Goal: Transaction & Acquisition: Purchase product/service

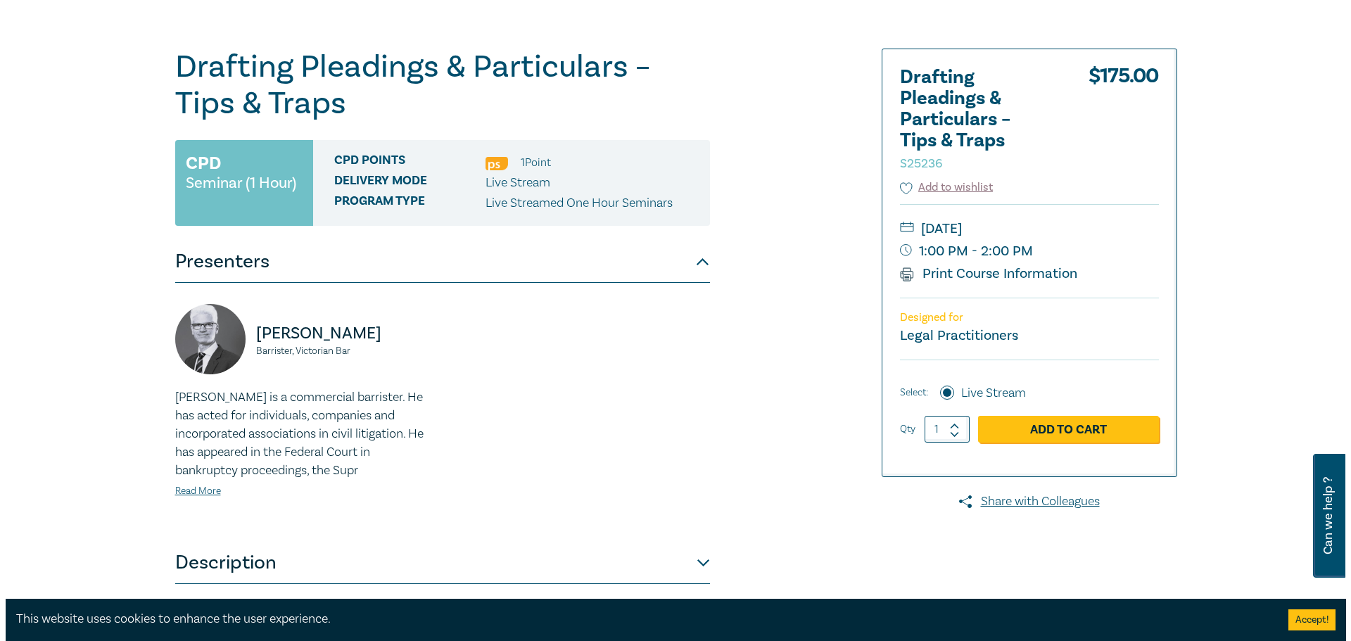
scroll to position [141, 0]
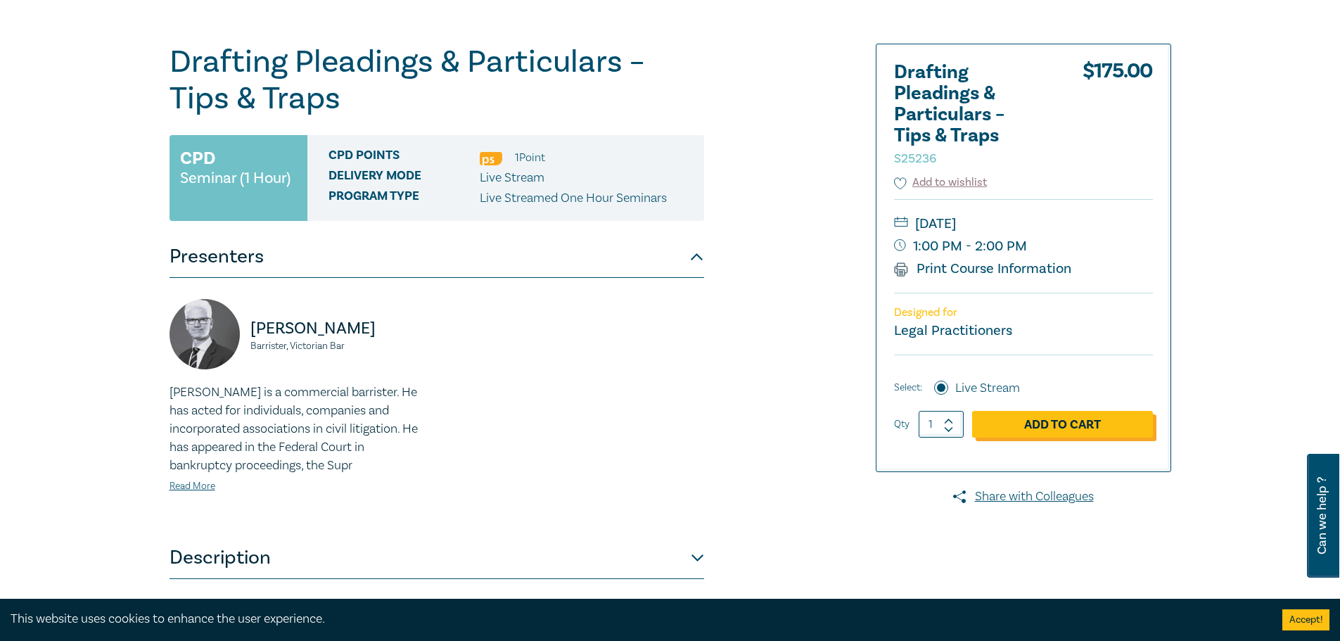
click at [1069, 419] on link "Add to Cart" at bounding box center [1062, 424] width 181 height 27
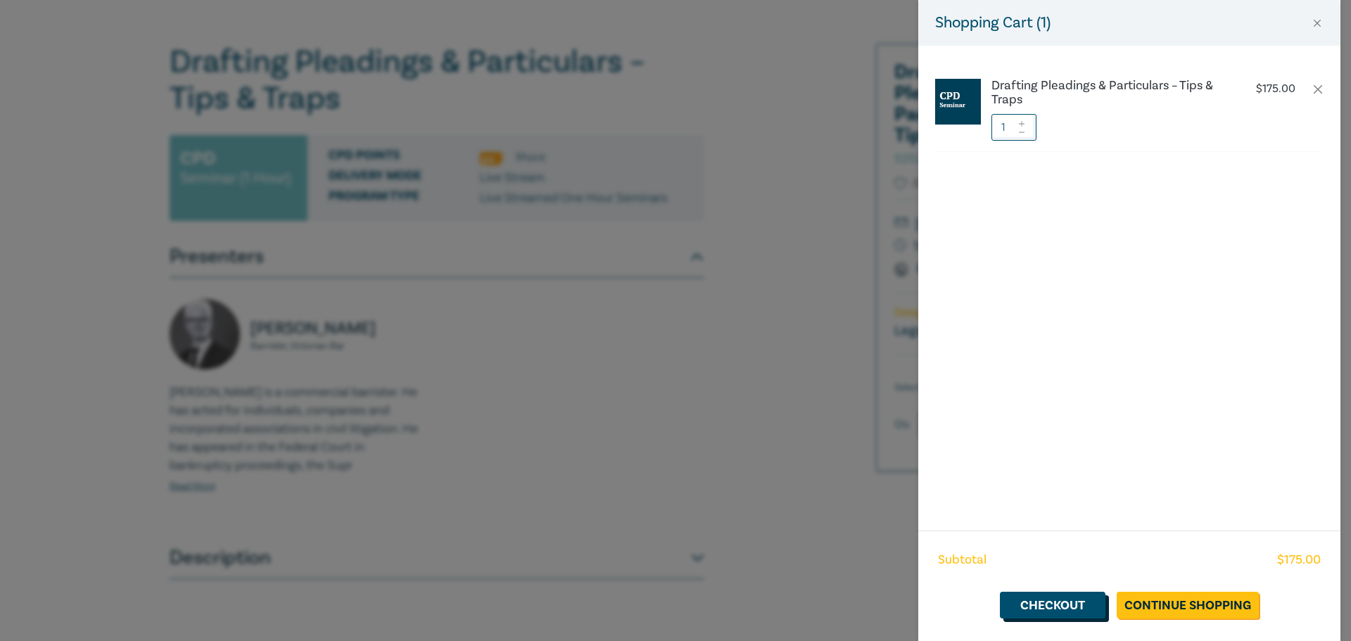
click at [1069, 488] on link "Checkout" at bounding box center [1053, 605] width 106 height 27
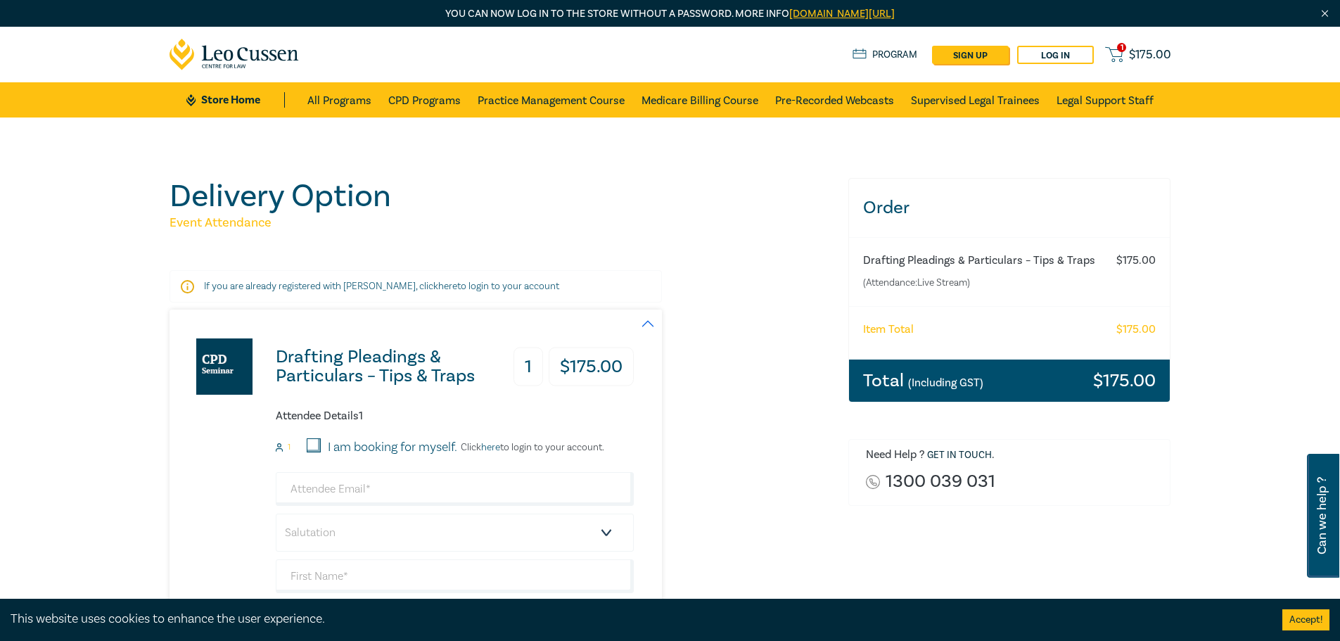
scroll to position [70, 0]
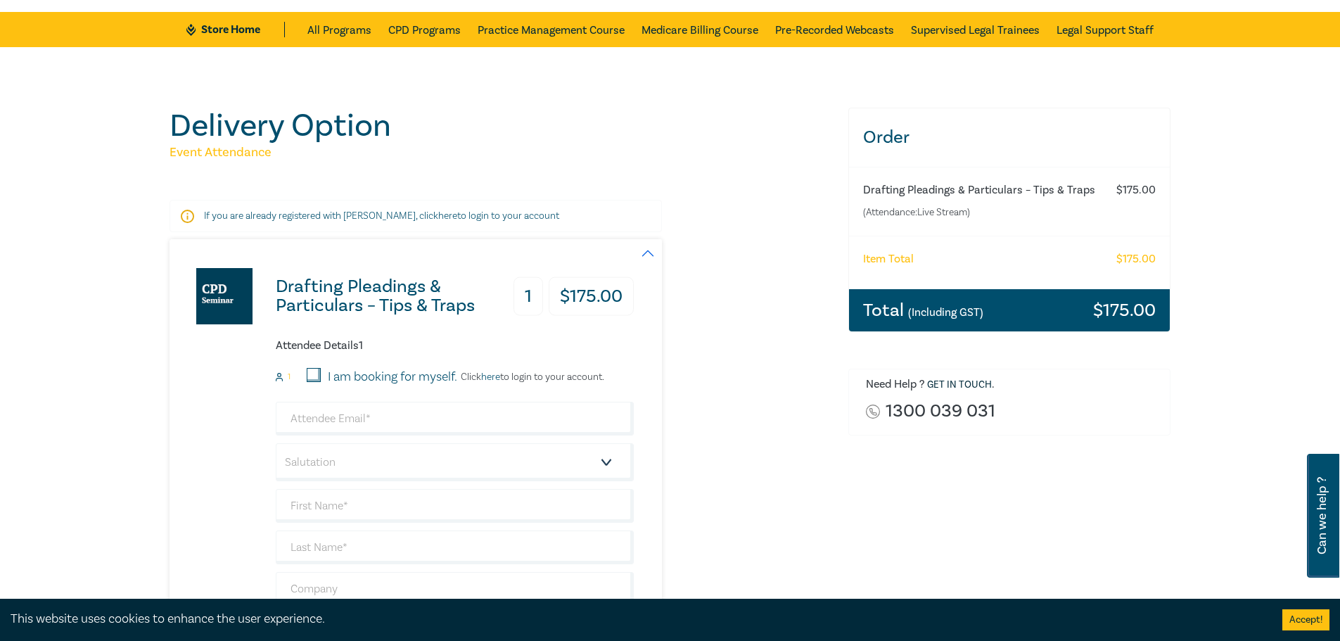
click at [314, 374] on input "I am booking for myself." at bounding box center [314, 375] width 14 height 14
checkbox input "true"
click at [333, 412] on input "email" at bounding box center [455, 419] width 358 height 34
type input "[EMAIL_ADDRESS][DOMAIN_NAME]"
select select "Mr."
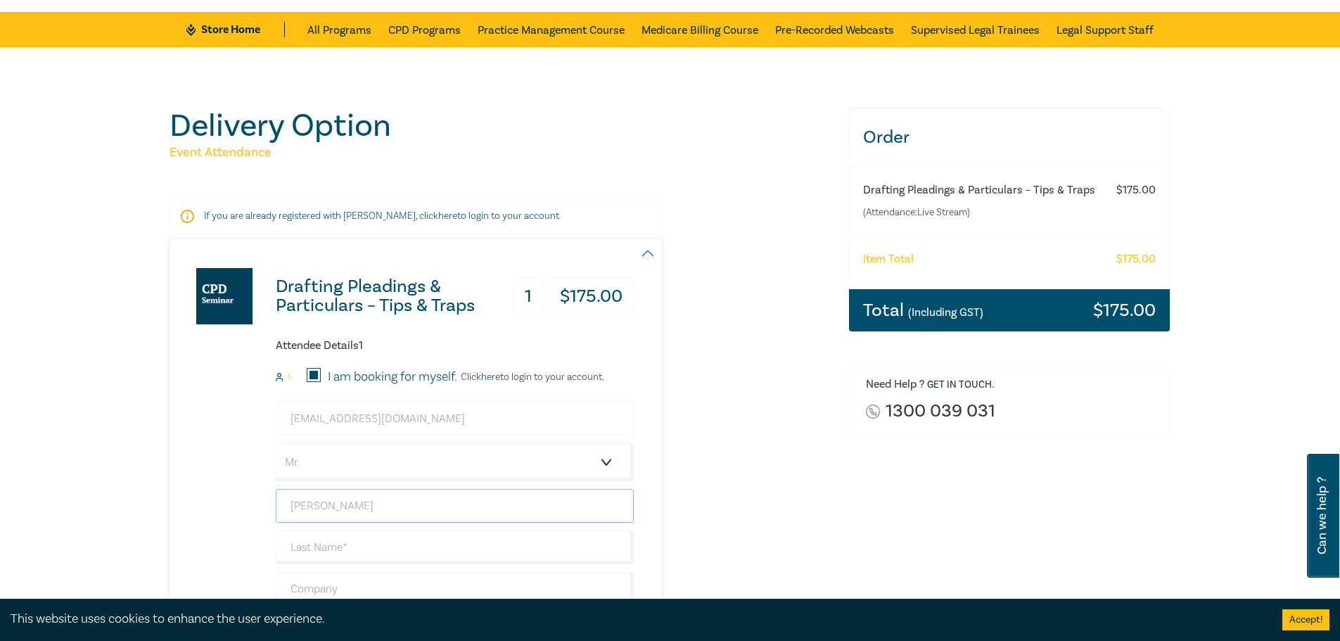
type input "[PERSON_NAME]"
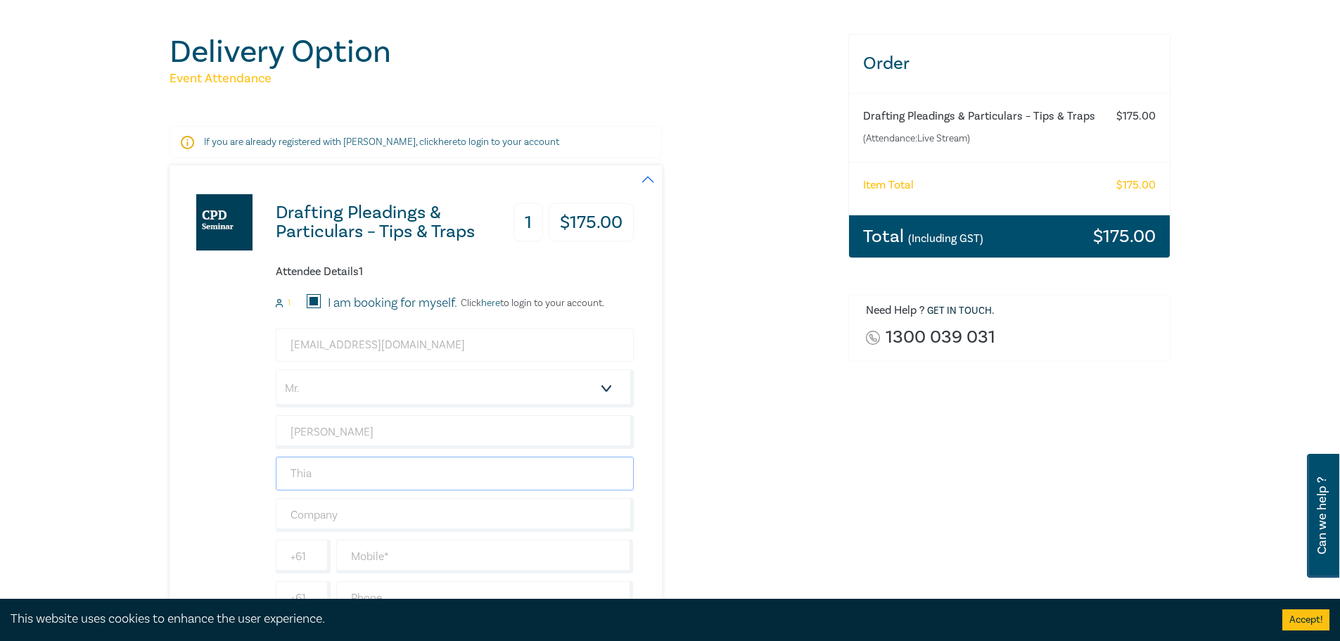
scroll to position [281, 0]
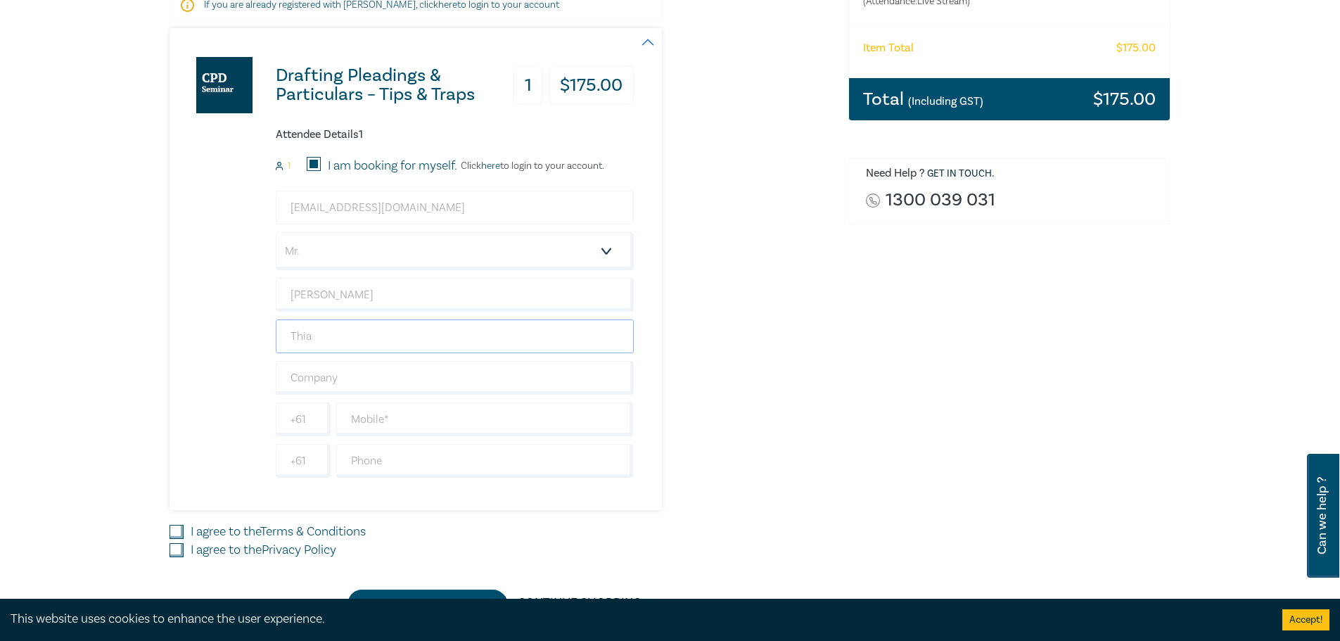
type input "Thia"
type input "j"
type input "JAG Lawyers"
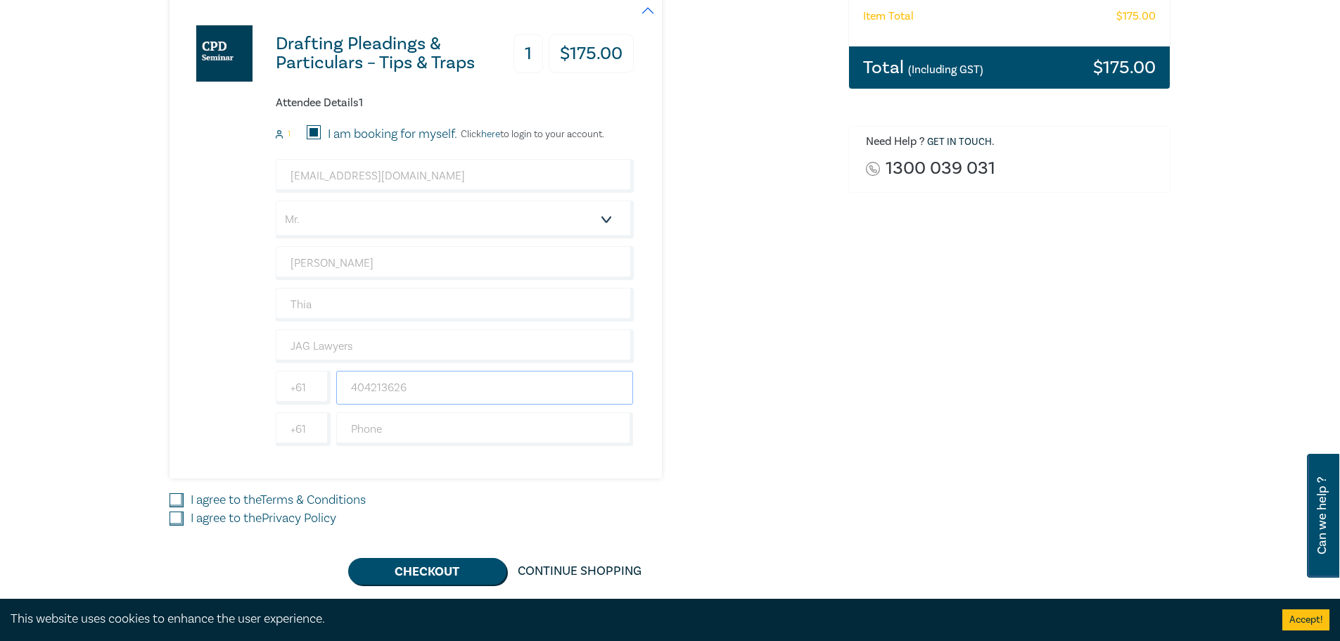
scroll to position [352, 0]
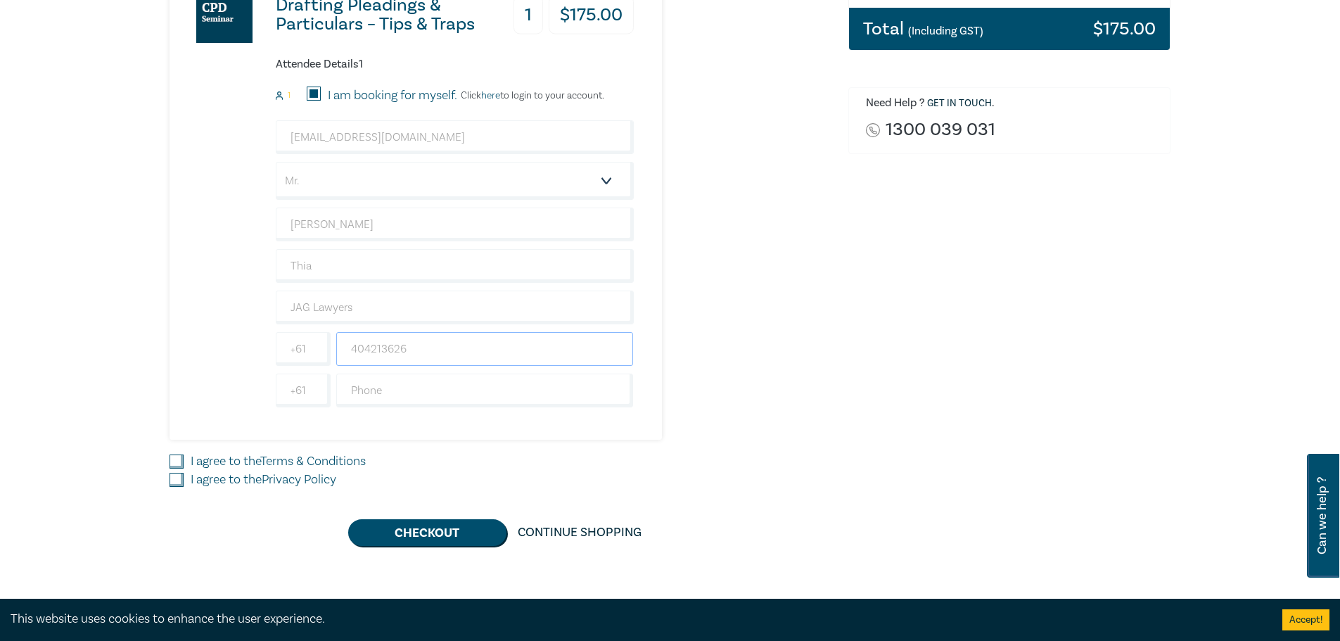
type input "404213626"
click at [185, 456] on div "I agree to the Terms & Conditions" at bounding box center [501, 461] width 662 height 18
click at [177, 464] on input "I agree to the Terms & Conditions" at bounding box center [177, 461] width 14 height 14
checkbox input "true"
click at [178, 478] on input "I agree to the Privacy Policy" at bounding box center [177, 480] width 14 height 14
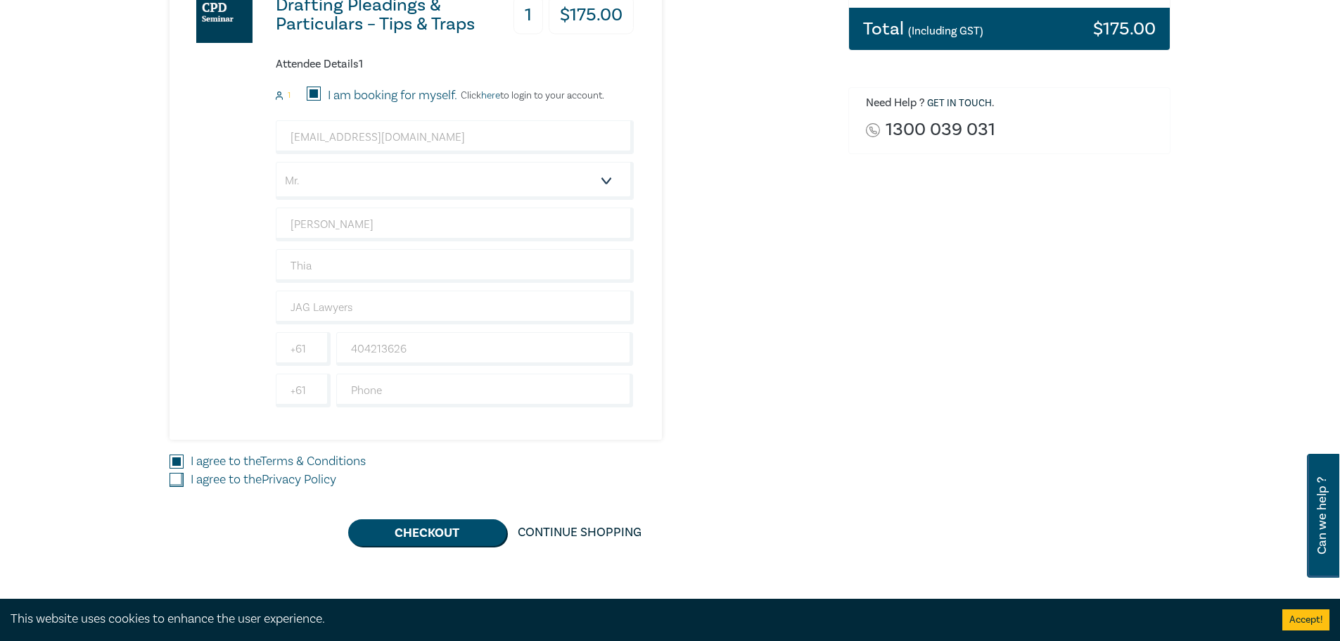
checkbox input "true"
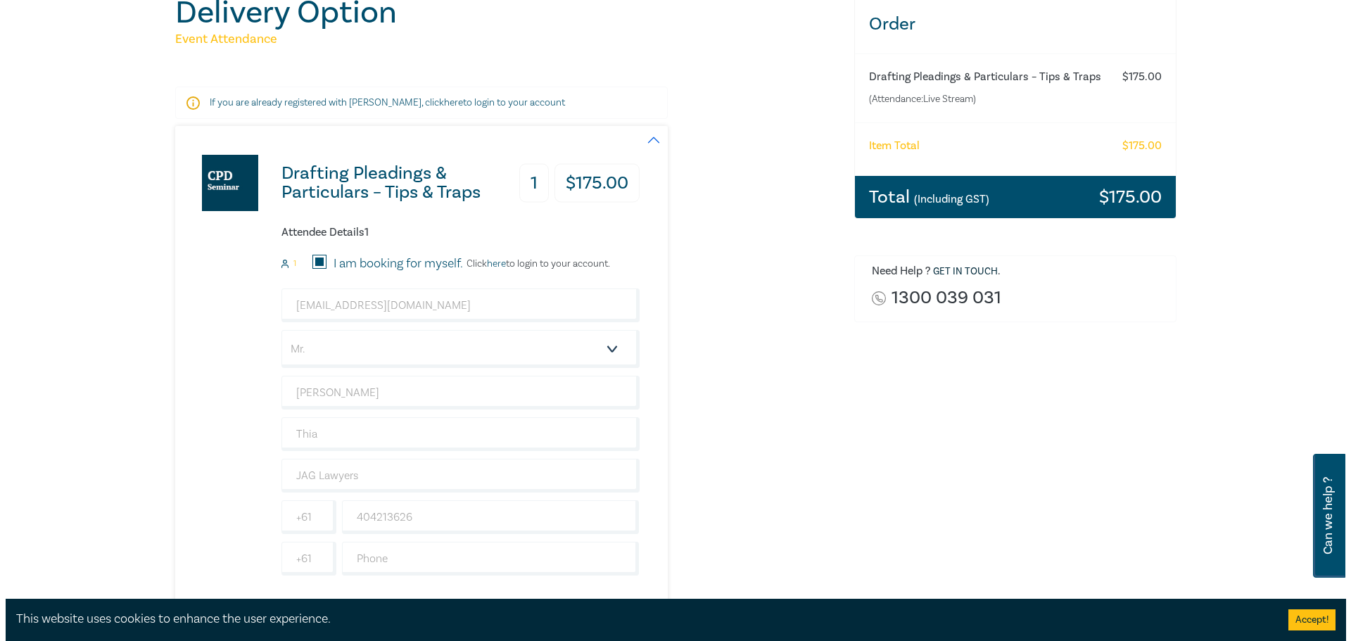
scroll to position [0, 0]
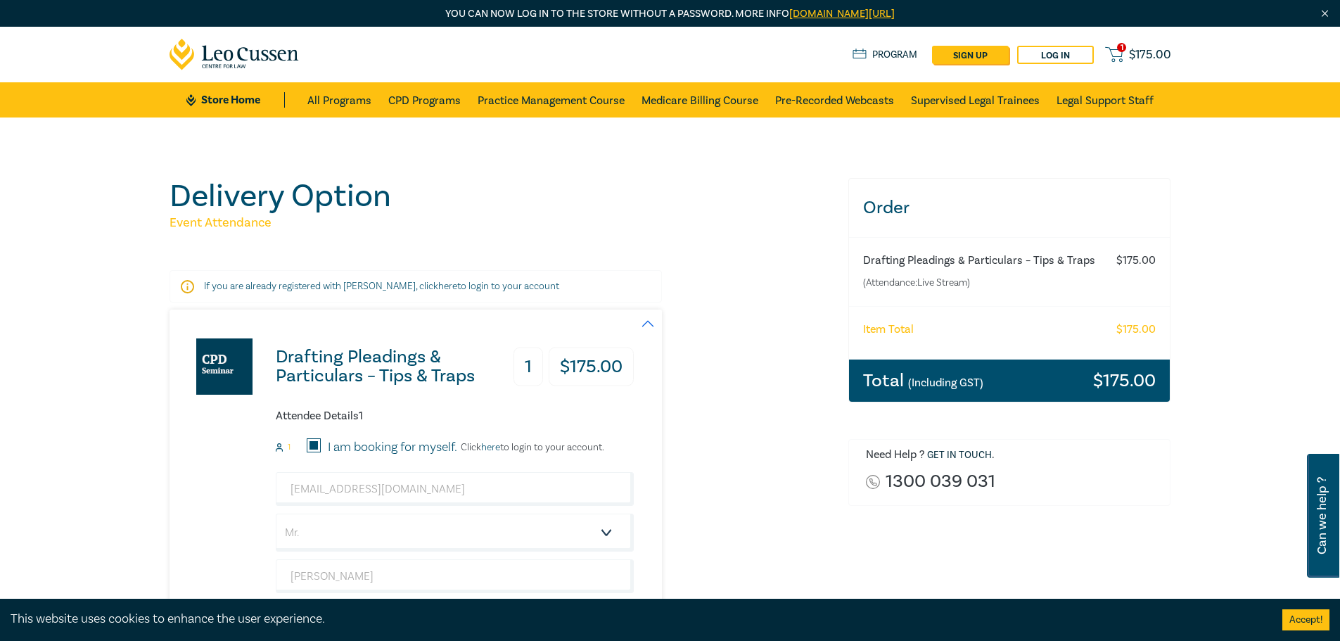
click at [565, 448] on p "Click here to login to your account." at bounding box center [530, 447] width 147 height 11
click at [526, 447] on p "Click here to login to your account." at bounding box center [530, 447] width 147 height 11
click at [490, 444] on link "here" at bounding box center [490, 447] width 19 height 13
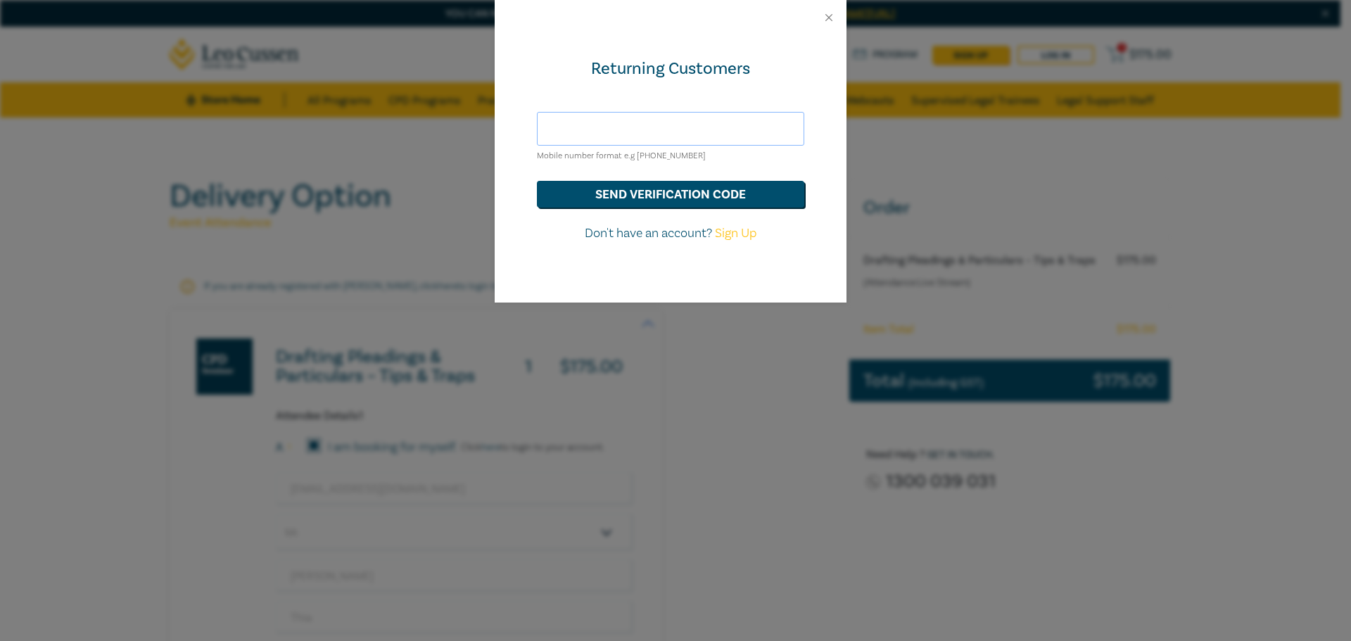
click at [699, 122] on input "text" at bounding box center [670, 129] width 267 height 34
type input "[EMAIL_ADDRESS][DOMAIN_NAME]"
drag, startPoint x: 705, startPoint y: 181, endPoint x: 706, endPoint y: 188, distance: 7.1
click at [706, 188] on button "send verification code" at bounding box center [670, 194] width 267 height 27
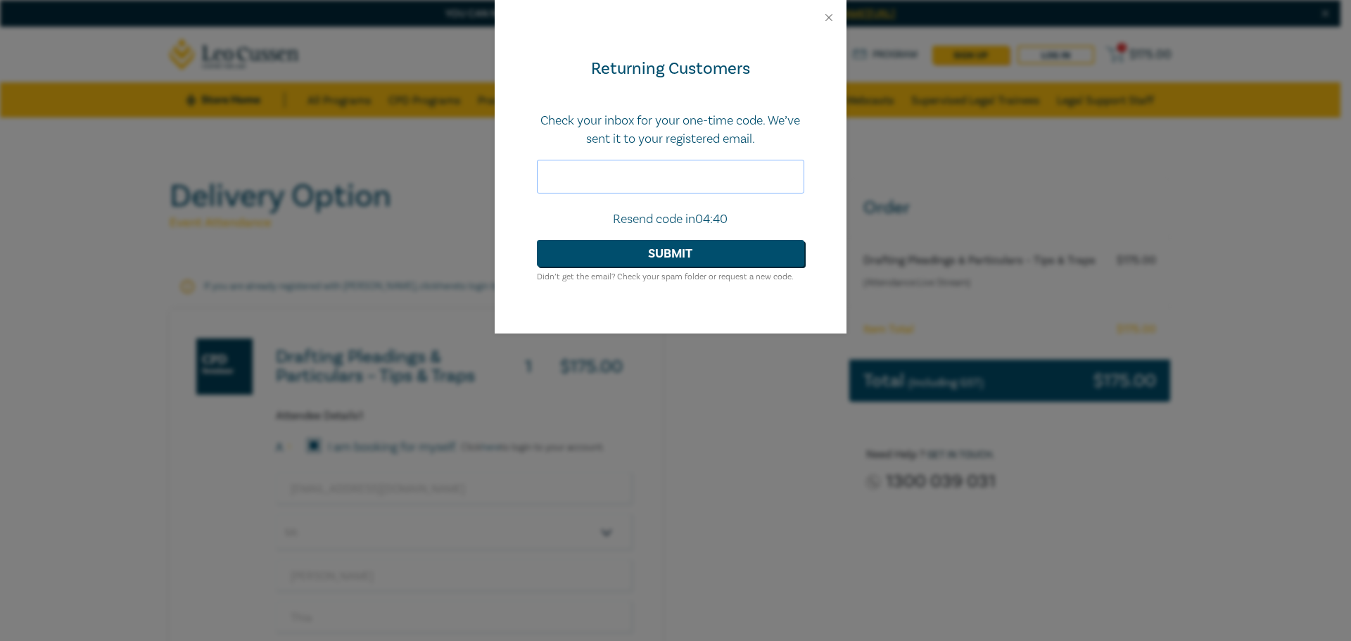
click at [730, 161] on input "text" at bounding box center [670, 177] width 267 height 34
type input "659148"
click at [751, 256] on button "Submit" at bounding box center [670, 253] width 267 height 27
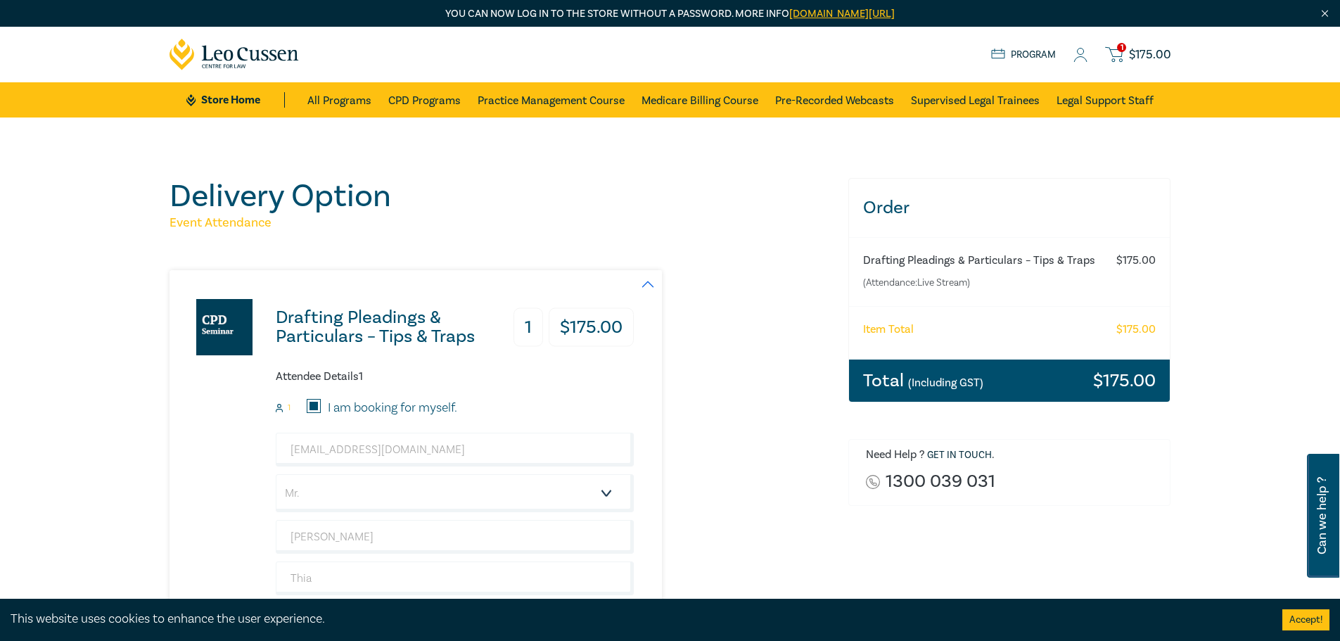
select select "Mr."
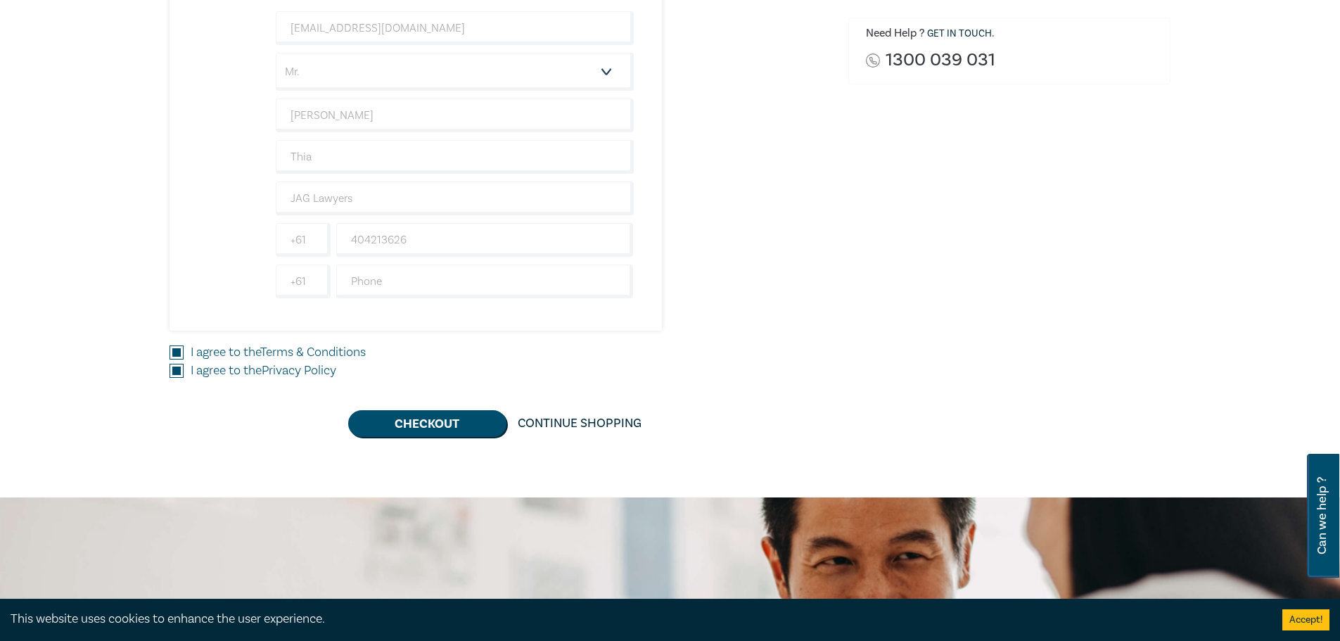
scroll to position [422, 0]
click at [466, 422] on button "Checkout" at bounding box center [427, 422] width 158 height 27
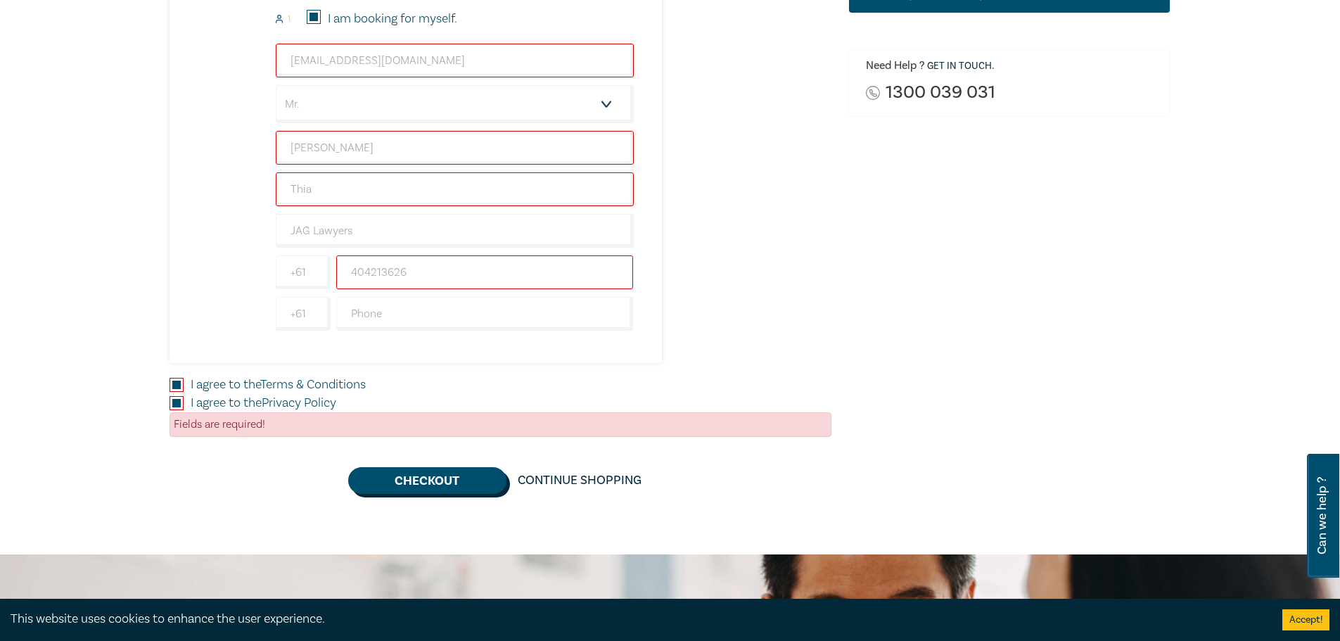
scroll to position [281, 0]
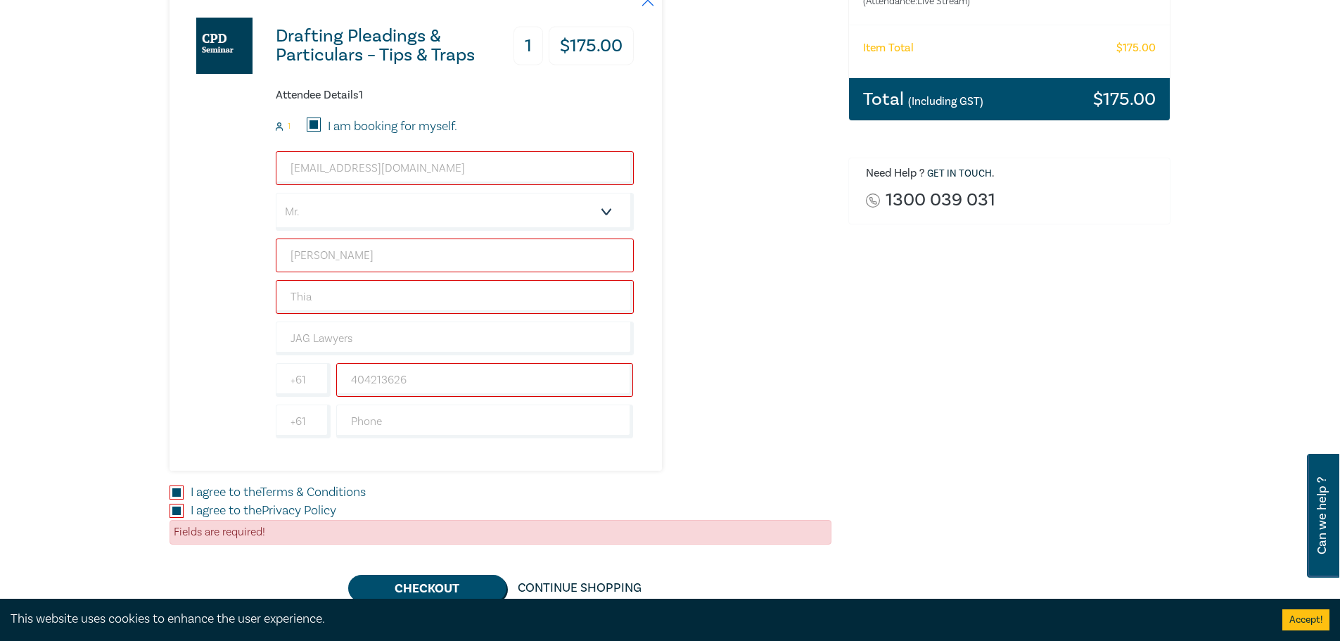
click at [424, 265] on input "[PERSON_NAME]" at bounding box center [455, 256] width 358 height 34
click at [428, 165] on input "[EMAIL_ADDRESS][DOMAIN_NAME]" at bounding box center [455, 168] width 358 height 34
click at [445, 388] on input "404213626" at bounding box center [485, 380] width 298 height 34
click at [470, 384] on input "404213626" at bounding box center [485, 380] width 298 height 34
click at [450, 167] on input "[EMAIL_ADDRESS][DOMAIN_NAME]" at bounding box center [455, 168] width 358 height 34
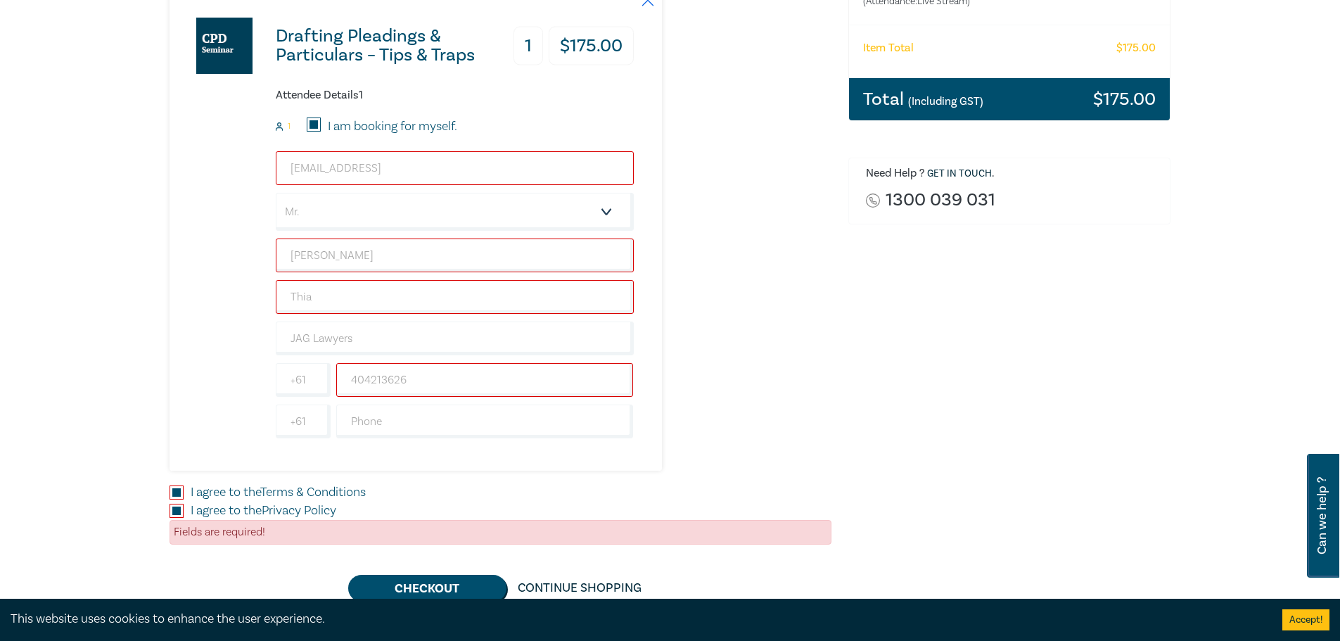
type input "[EMAIL_ADDRESS][DOMAIN_NAME]"
type input "[PERSON_NAME]"
type input "Thia"
type input "404213626"
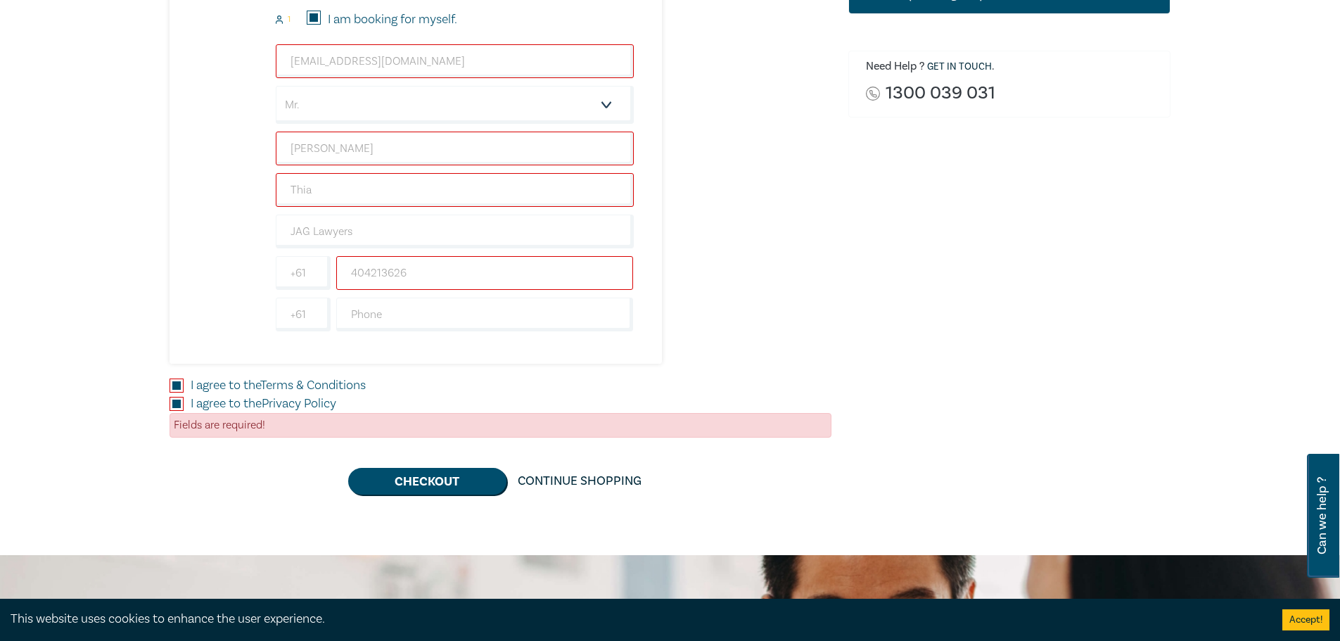
scroll to position [422, 0]
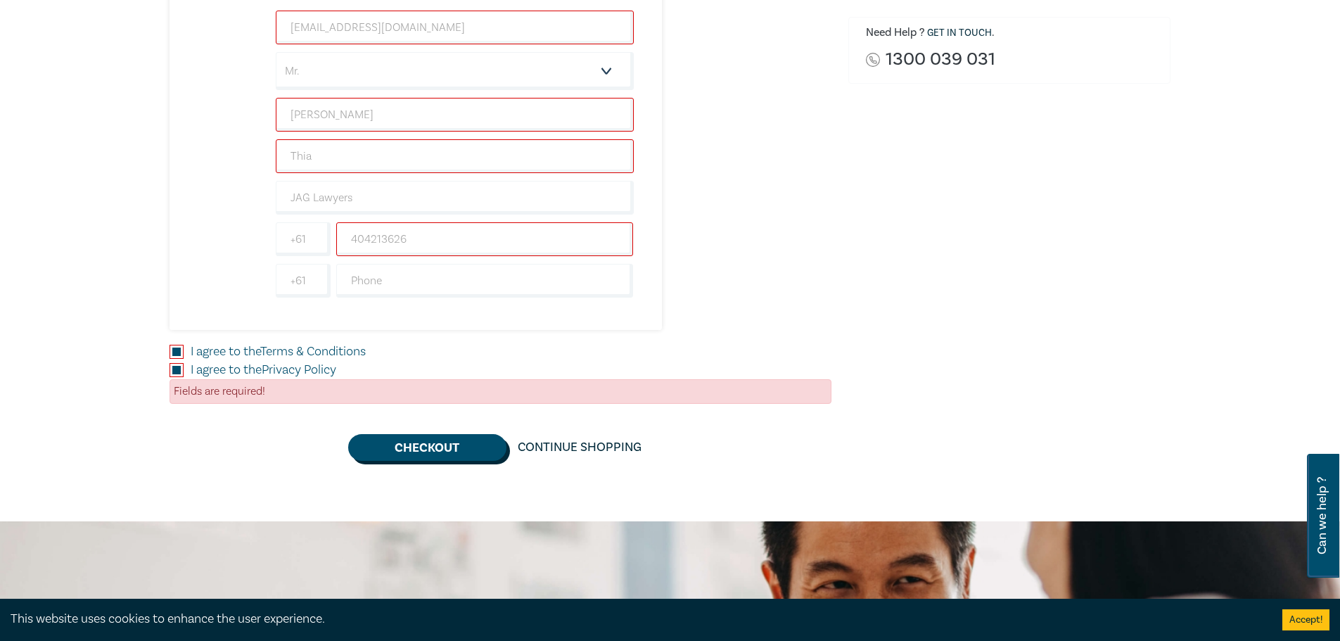
click at [435, 455] on button "Checkout" at bounding box center [427, 447] width 158 height 27
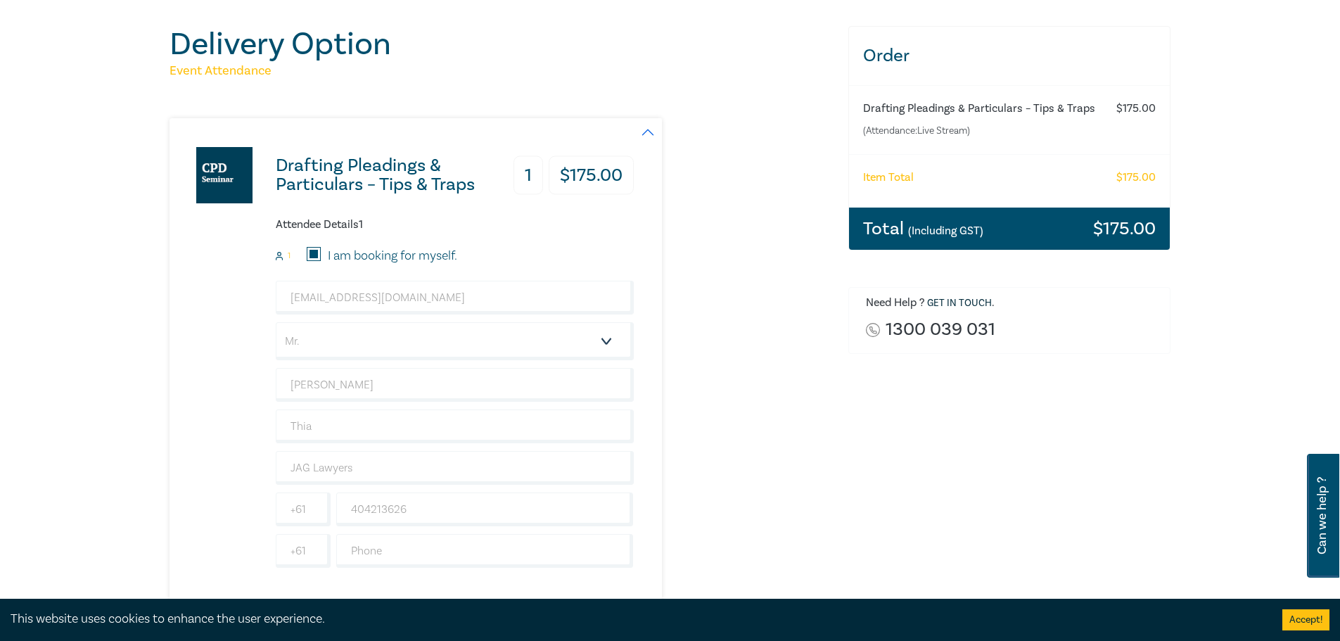
scroll to position [0, 0]
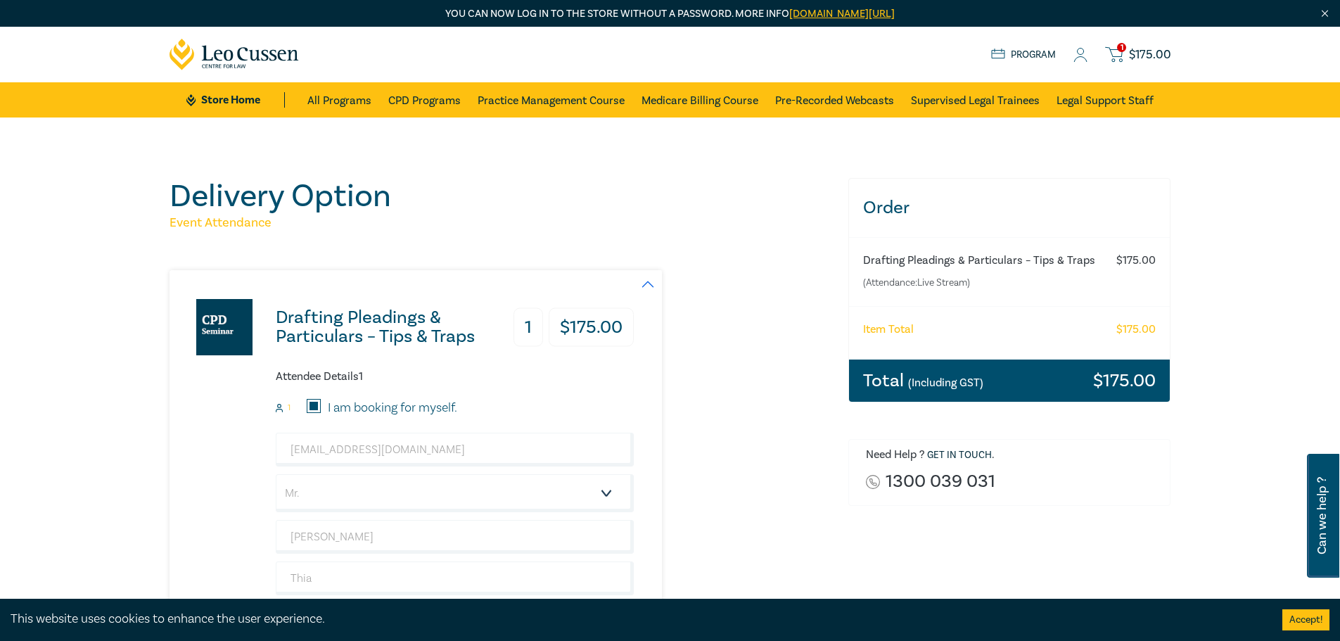
drag, startPoint x: 419, startPoint y: 205, endPoint x: 439, endPoint y: 194, distance: 22.7
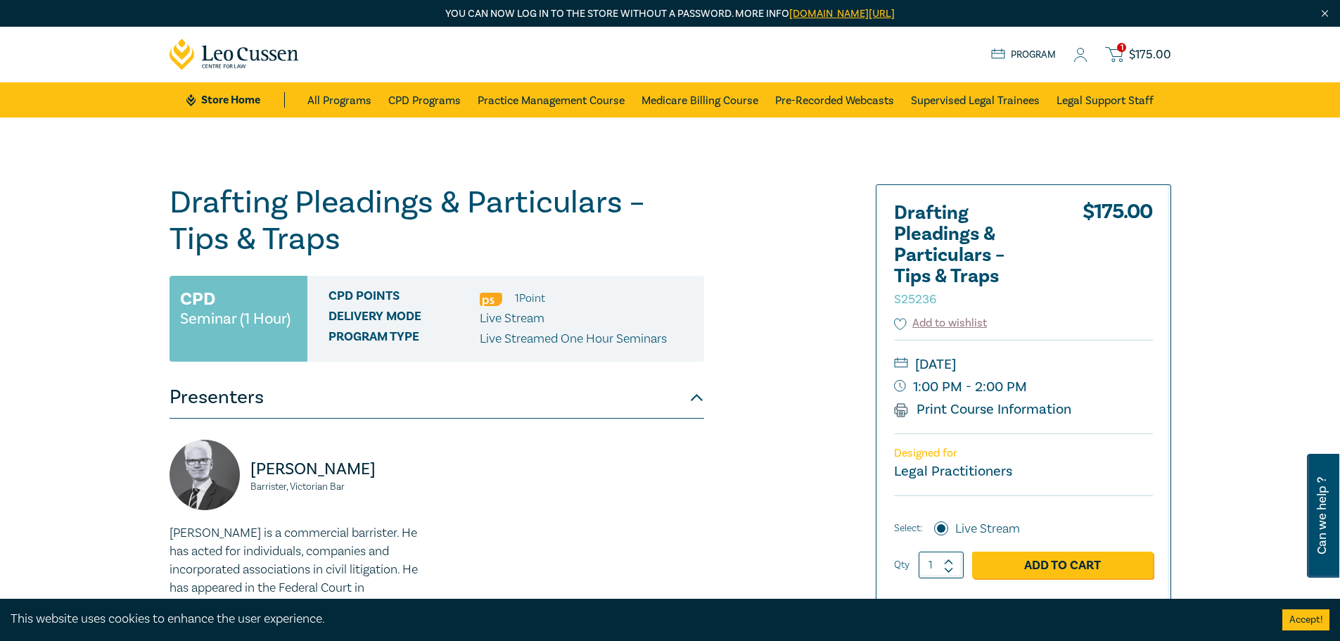
click at [1132, 46] on link "1 $ 175.00" at bounding box center [1137, 55] width 65 height 18
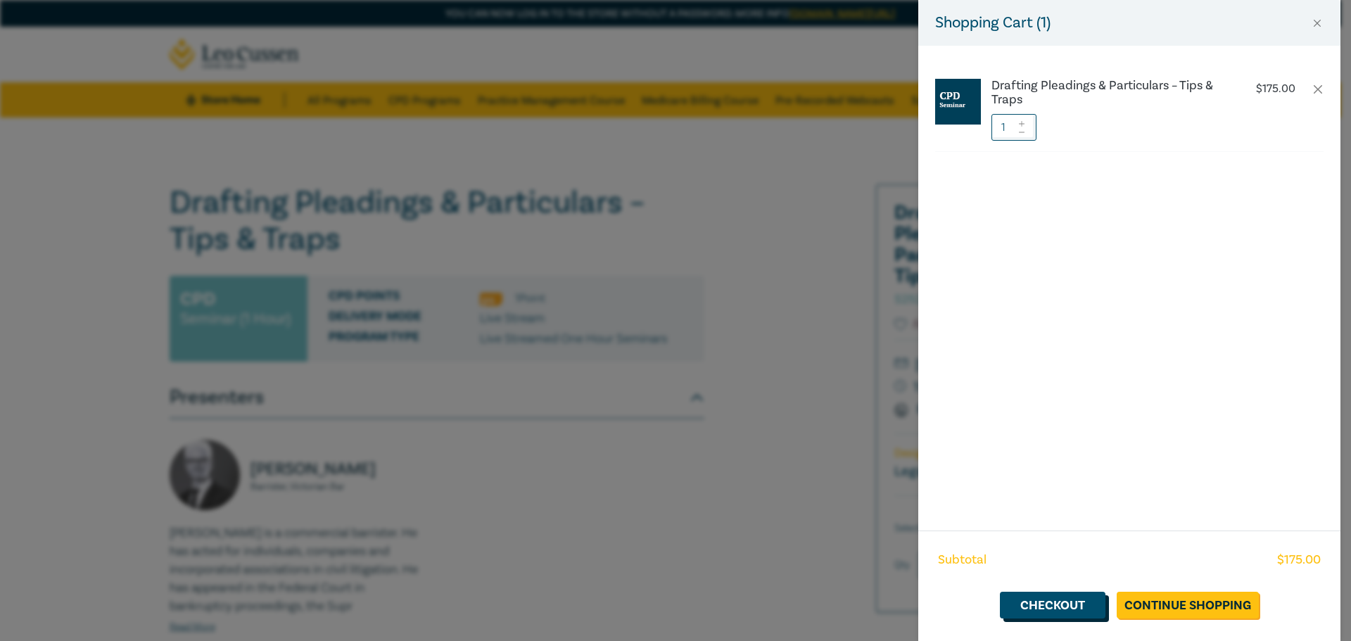
click at [1085, 606] on link "Checkout" at bounding box center [1053, 605] width 106 height 27
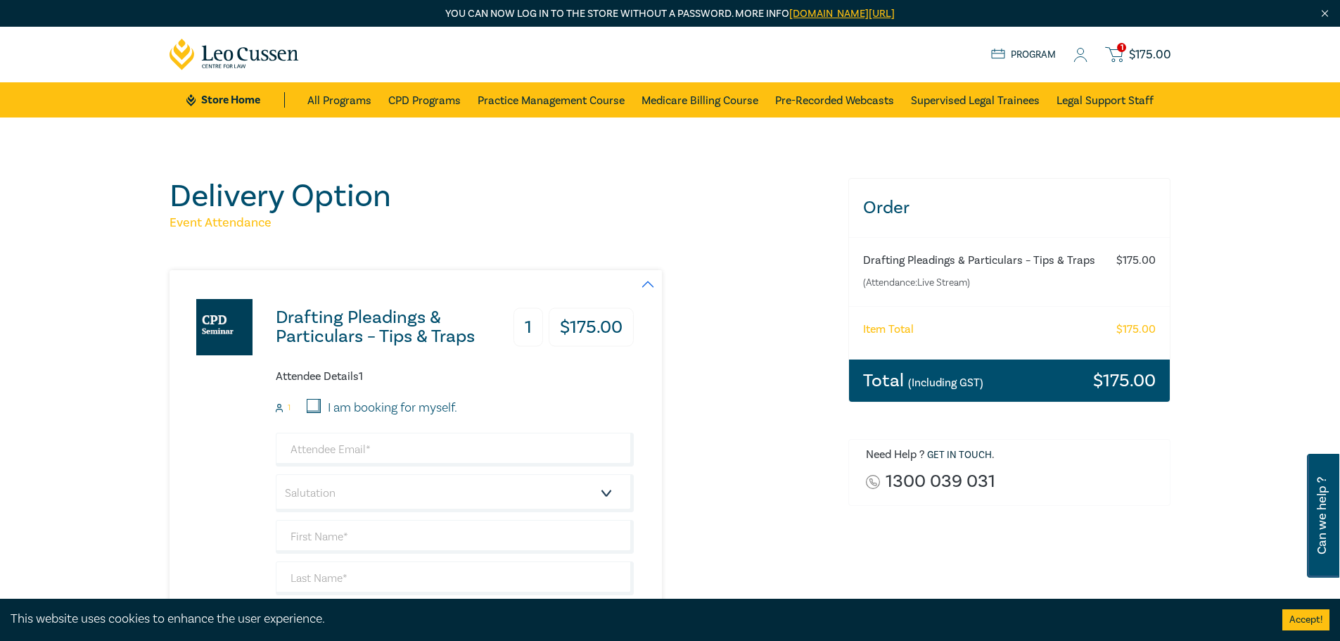
click at [350, 405] on label "I am booking for myself." at bounding box center [392, 408] width 129 height 18
click at [321, 405] on input "I am booking for myself." at bounding box center [314, 406] width 14 height 14
checkbox input "true"
type input "[EMAIL_ADDRESS][DOMAIN_NAME]"
type input "[PERSON_NAME]"
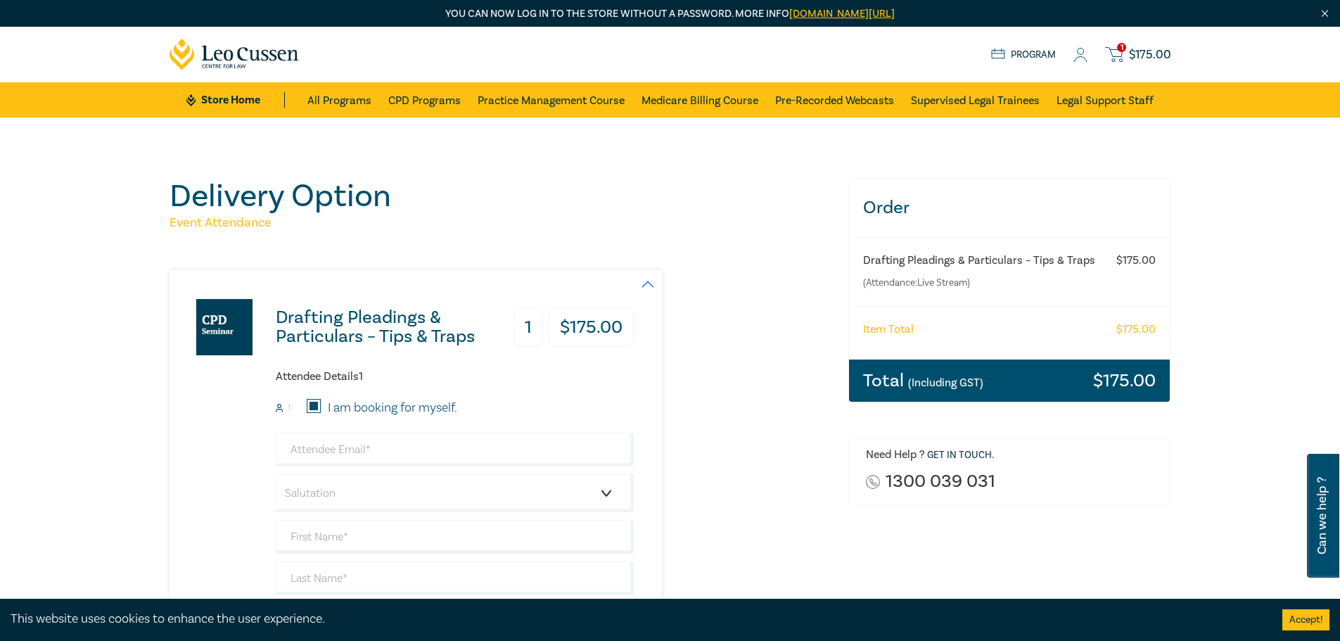
type input "Thia"
type input "404213626"
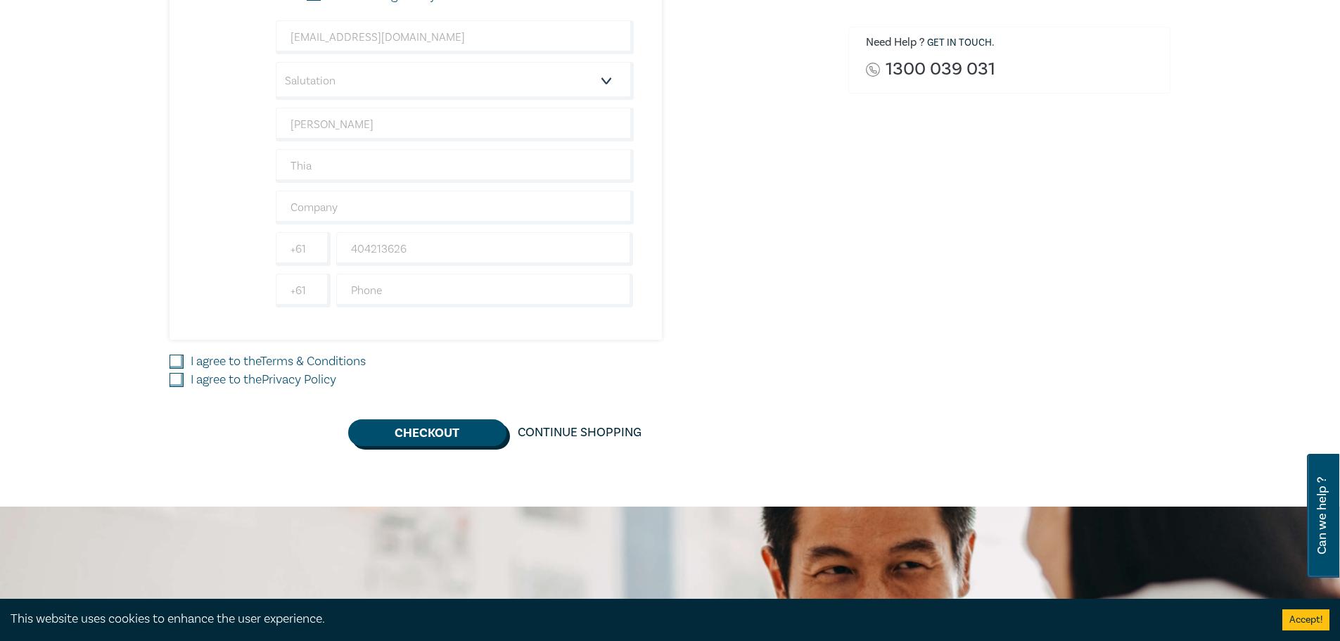
scroll to position [422, 0]
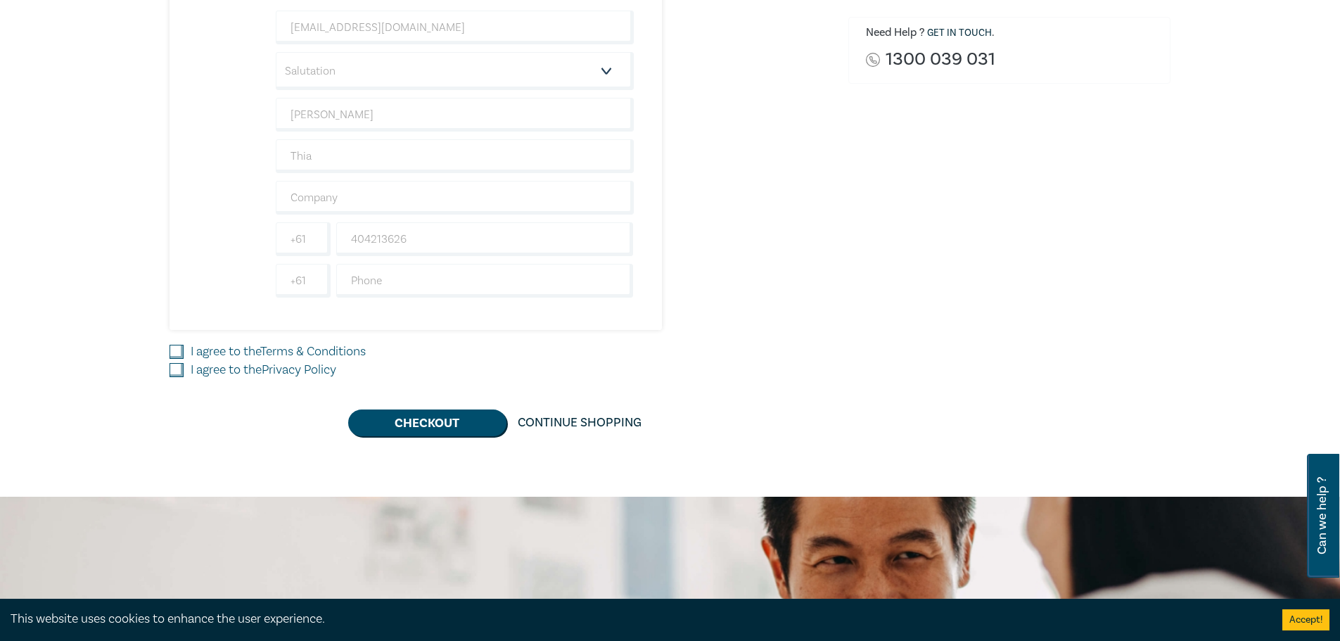
click at [174, 347] on input "I agree to the Terms & Conditions" at bounding box center [177, 352] width 14 height 14
checkbox input "true"
click at [178, 365] on input "I agree to the Privacy Policy" at bounding box center [177, 370] width 14 height 14
checkbox input "true"
click at [405, 421] on button "Checkout" at bounding box center [427, 422] width 158 height 27
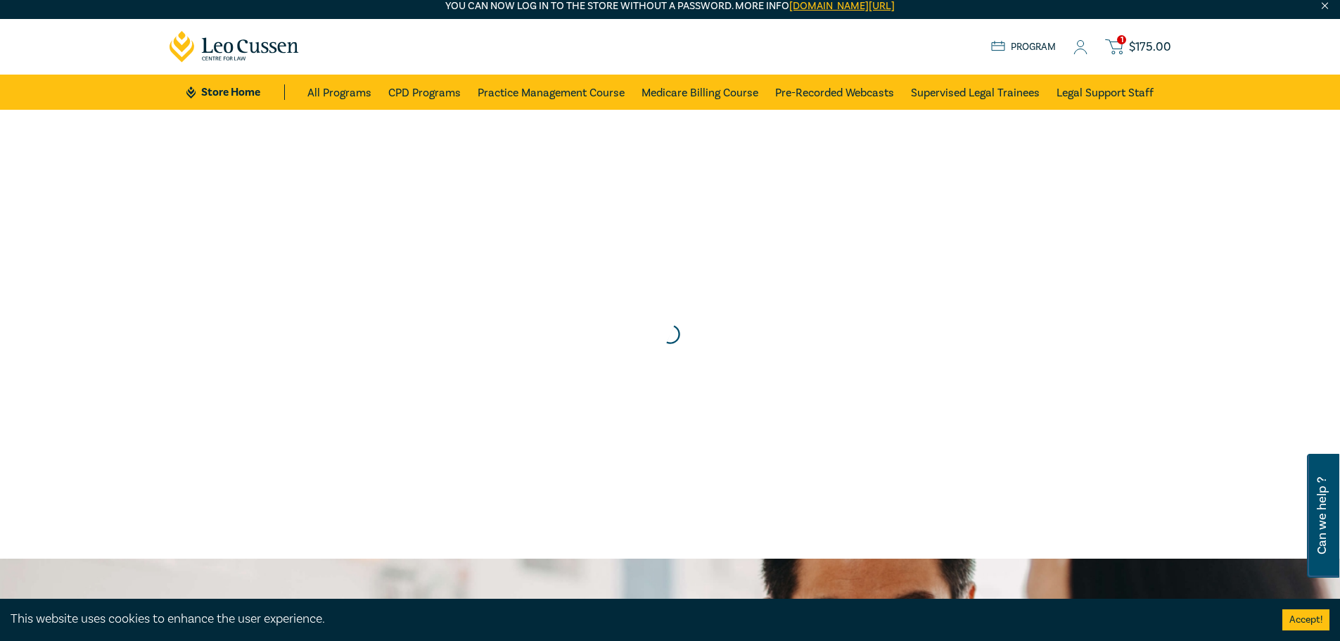
scroll to position [0, 0]
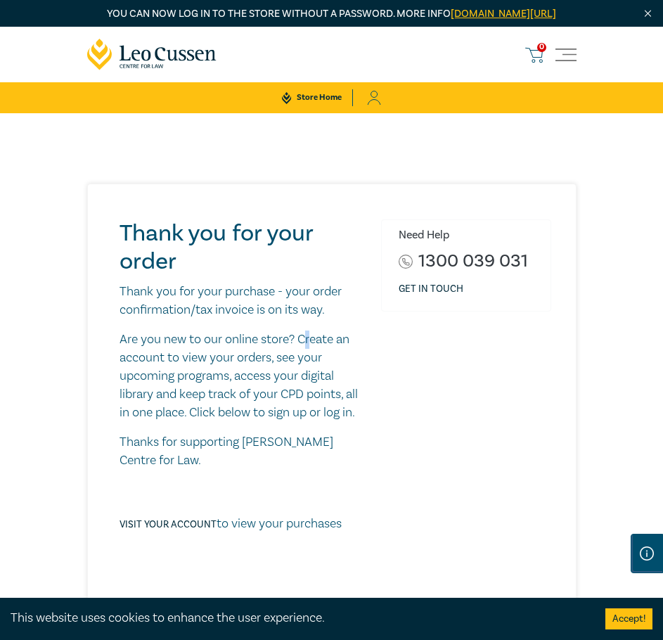
drag, startPoint x: 306, startPoint y: 337, endPoint x: 270, endPoint y: 196, distance: 145.9
click at [305, 337] on div "Thank you for your purchase - your order confirmation/tax invoice is on its way…" at bounding box center [242, 425] width 245 height 284
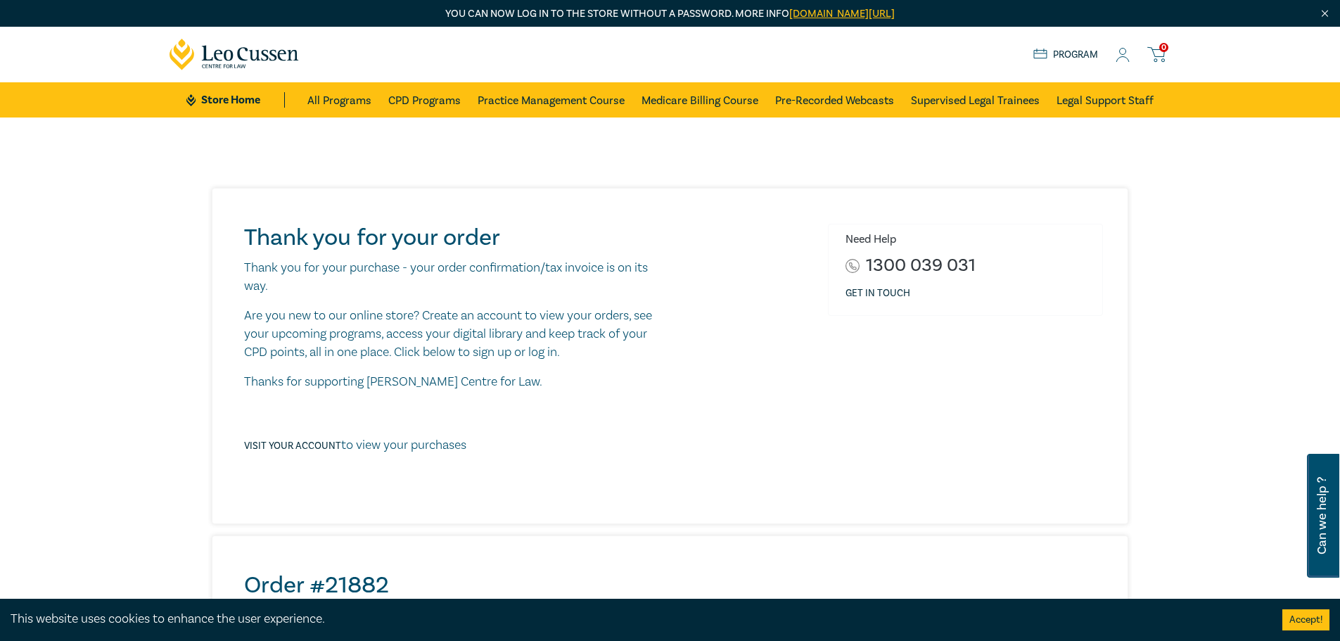
click at [663, 182] on div "Thank you for your order Thank you for your purchase - your order confirmation/…" at bounding box center [670, 615] width 1340 height 997
click at [663, 51] on icon at bounding box center [1123, 55] width 14 height 15
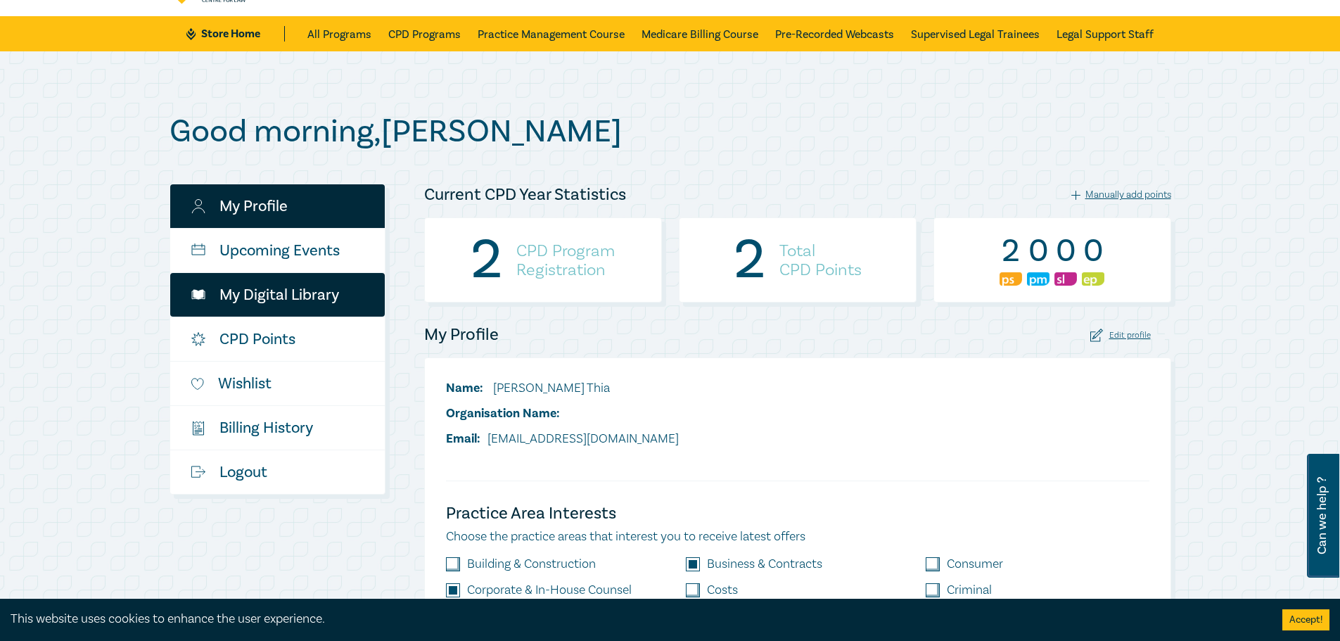
scroll to position [70, 0]
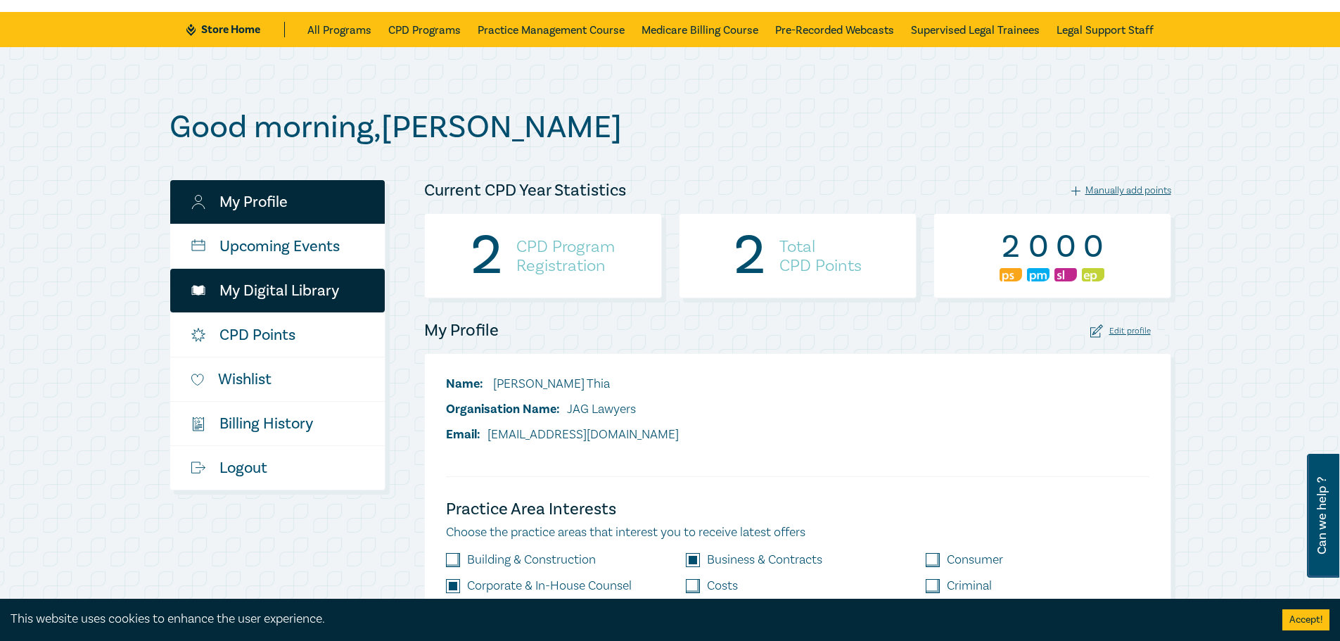
click at [322, 296] on link "My Digital Library" at bounding box center [277, 291] width 215 height 44
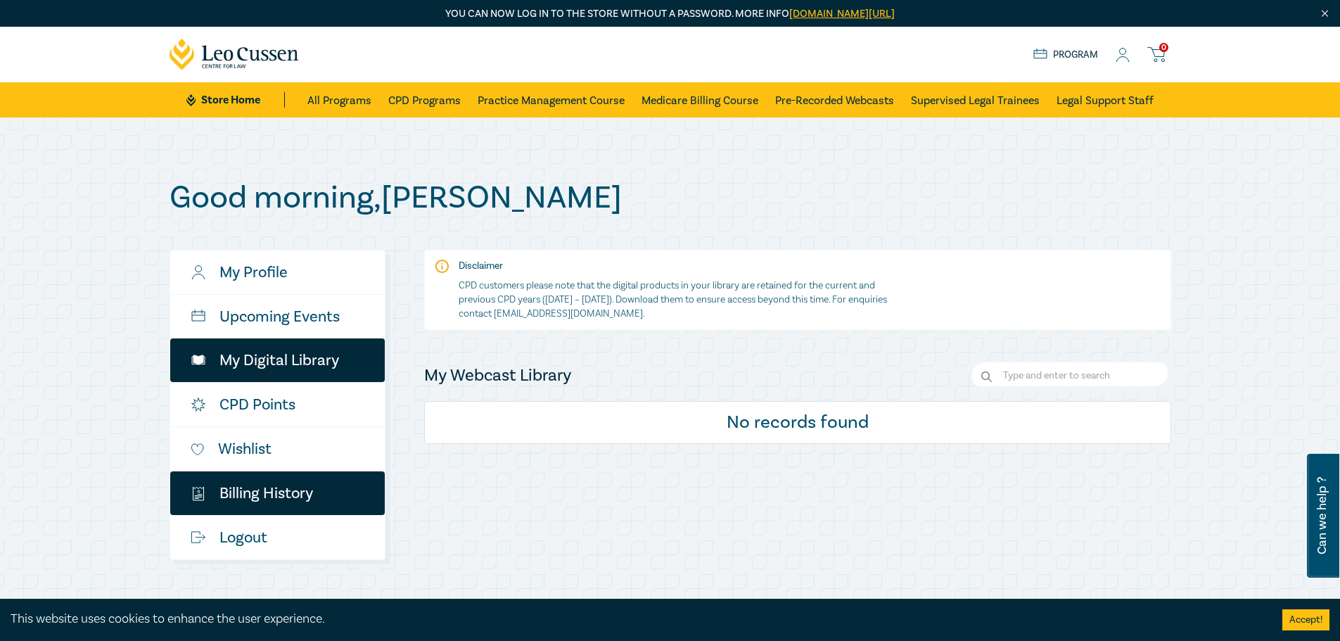
click at [311, 502] on link "$ Billing History" at bounding box center [277, 493] width 215 height 44
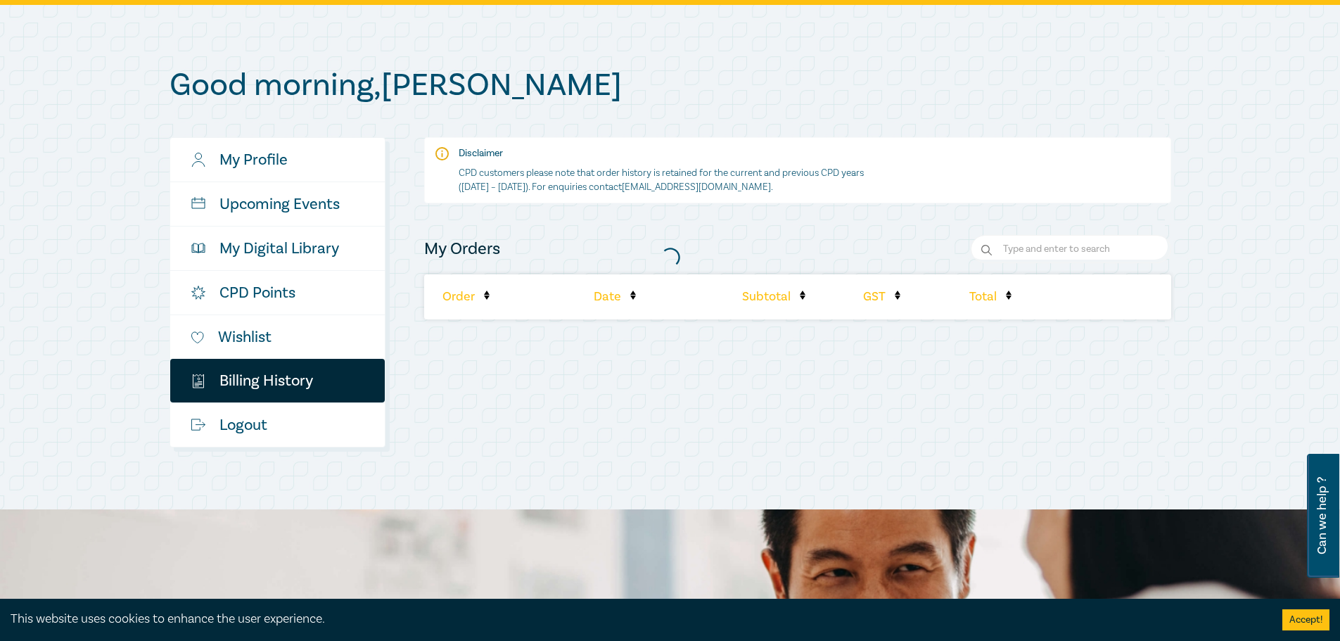
scroll to position [141, 0]
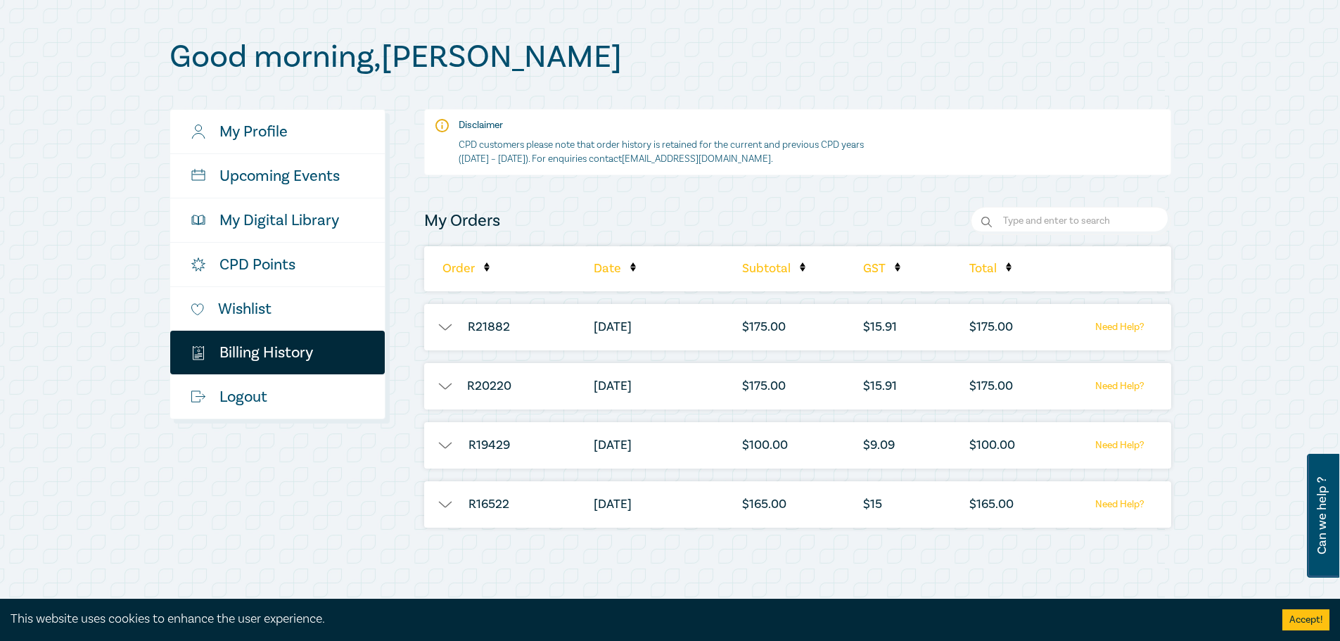
click at [442, 324] on button "button" at bounding box center [445, 327] width 42 height 14
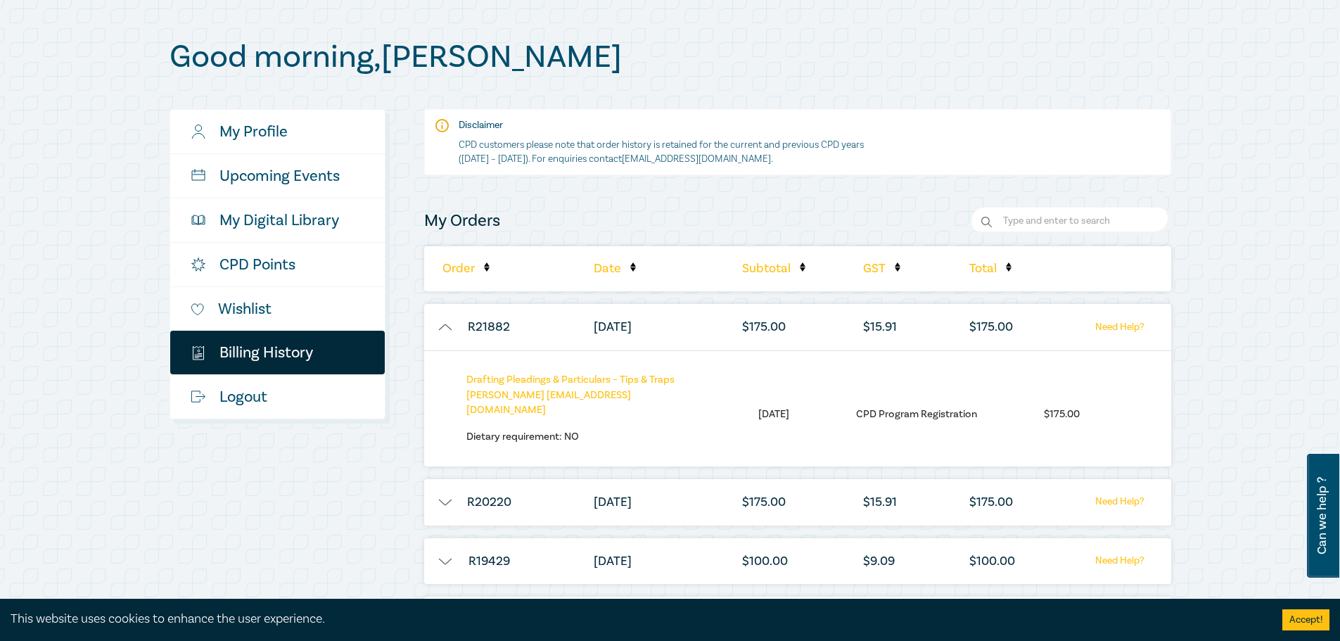
click at [974, 330] on li "$ 175.00" at bounding box center [999, 327] width 74 height 46
